Goal: Information Seeking & Learning: Learn about a topic

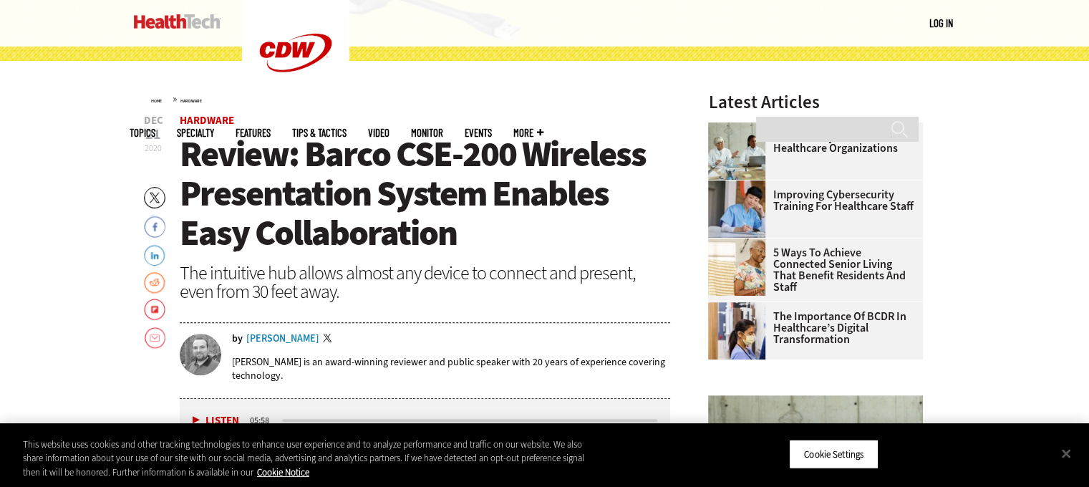
click at [277, 340] on div "[PERSON_NAME]" at bounding box center [282, 339] width 73 height 10
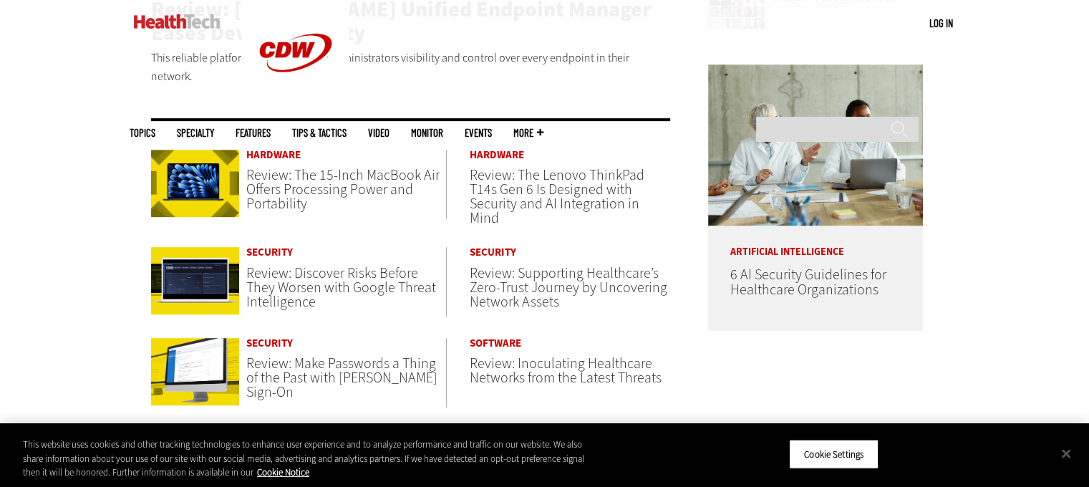
scroll to position [686, 0]
click at [301, 150] on link "Hardware" at bounding box center [346, 155] width 200 height 11
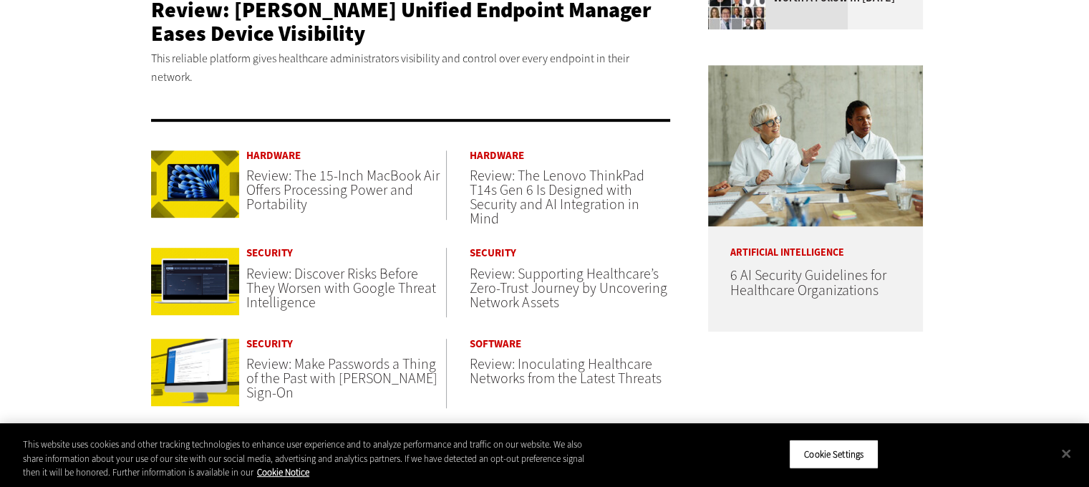
click at [306, 176] on span "Review: The 15-Inch MacBook Air Offers Processing Power and Portability" at bounding box center [342, 190] width 193 height 48
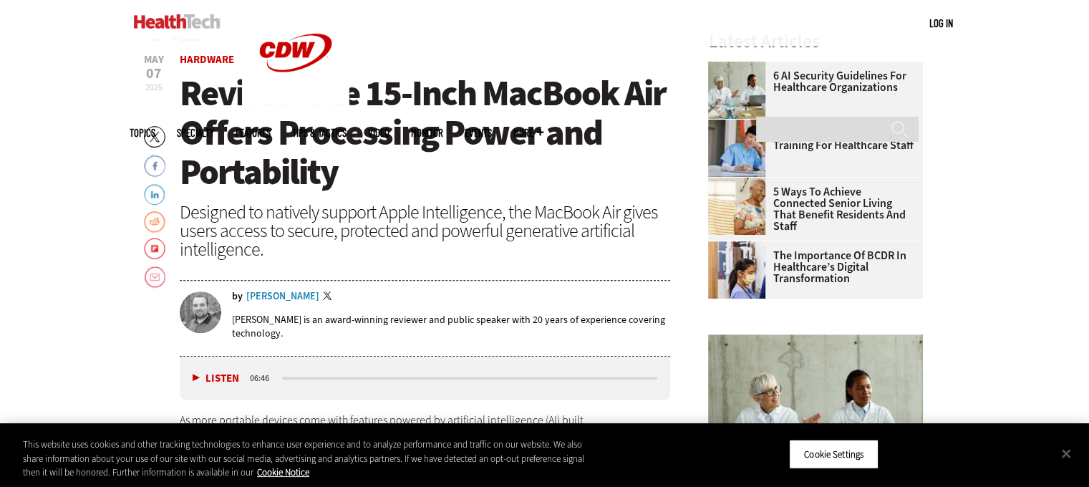
scroll to position [506, 0]
drag, startPoint x: 313, startPoint y: 303, endPoint x: 245, endPoint y: 296, distance: 69.2
click at [245, 296] on div "by [PERSON_NAME] Twitter [PERSON_NAME] is an award-winning reviewer and public …" at bounding box center [425, 321] width 491 height 59
copy div "[PERSON_NAME] Twitter"
